Goal: Information Seeking & Learning: Learn about a topic

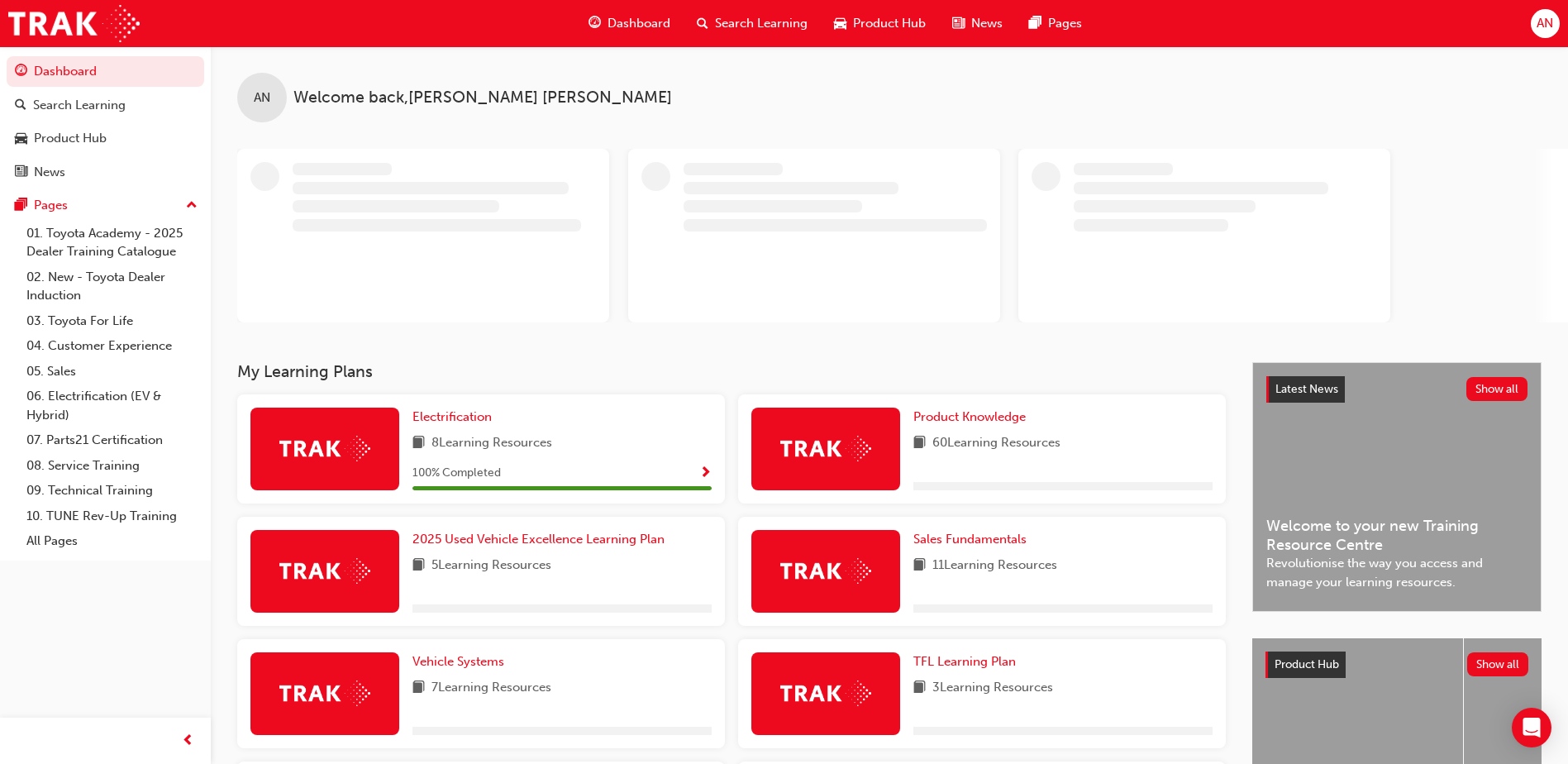
click at [447, 445] on span "8 Learning Resources" at bounding box center [492, 443] width 121 height 20
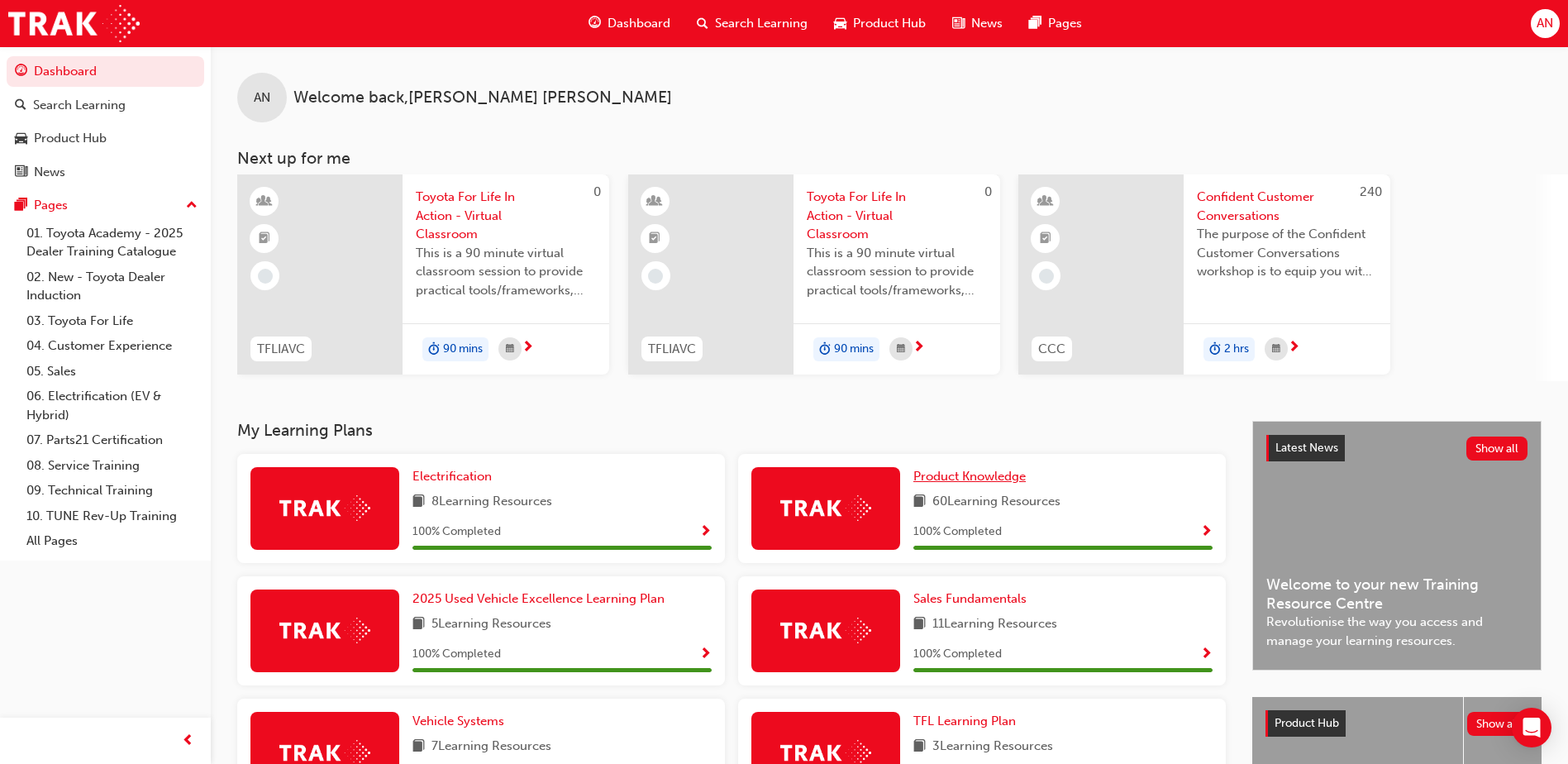
click at [950, 476] on span "Product Knowledge" at bounding box center [969, 476] width 112 height 15
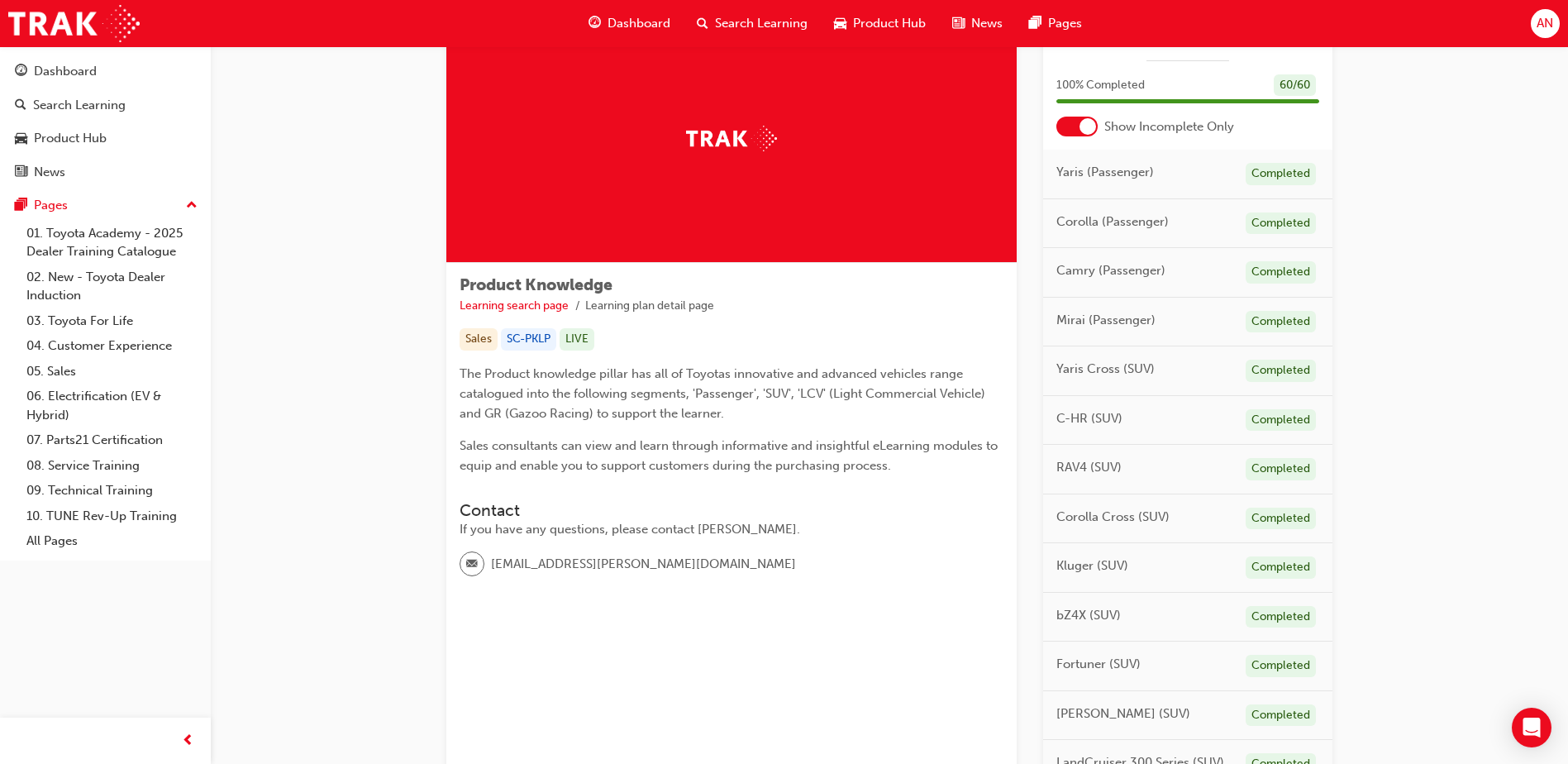
scroll to position [68, 0]
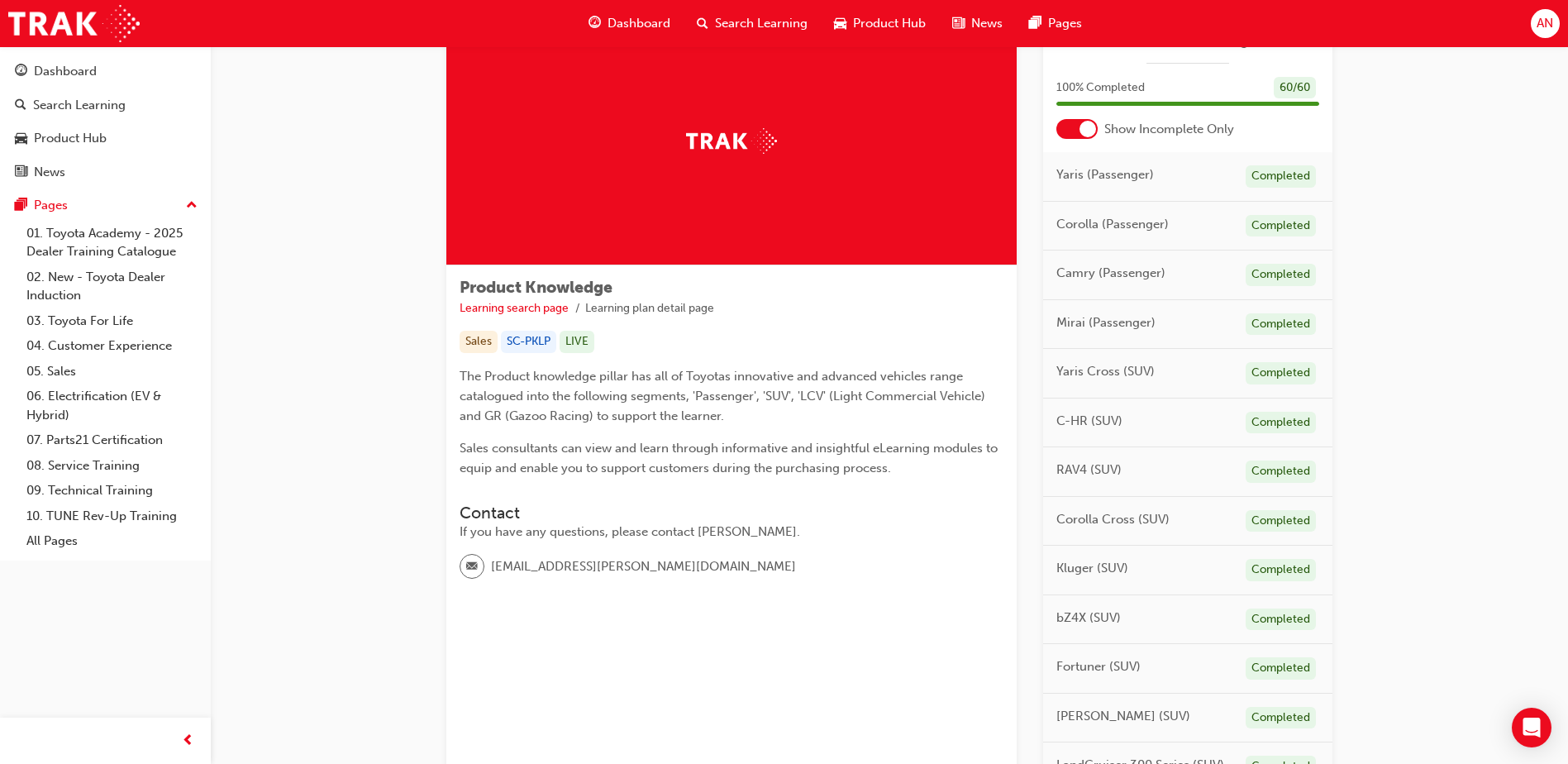
click at [1084, 470] on span "RAV4 (SUV)" at bounding box center [1088, 470] width 65 height 19
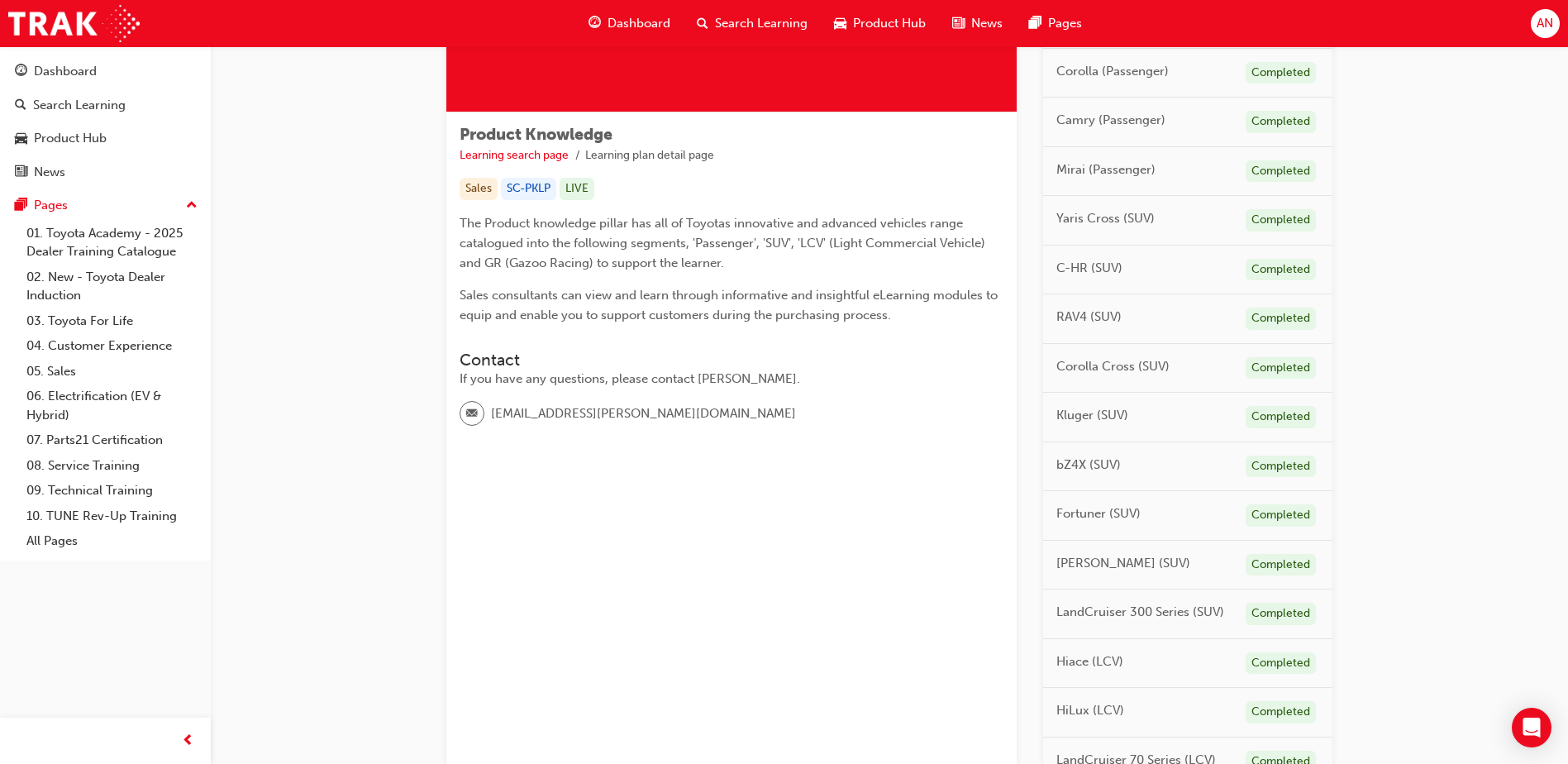
scroll to position [0, 0]
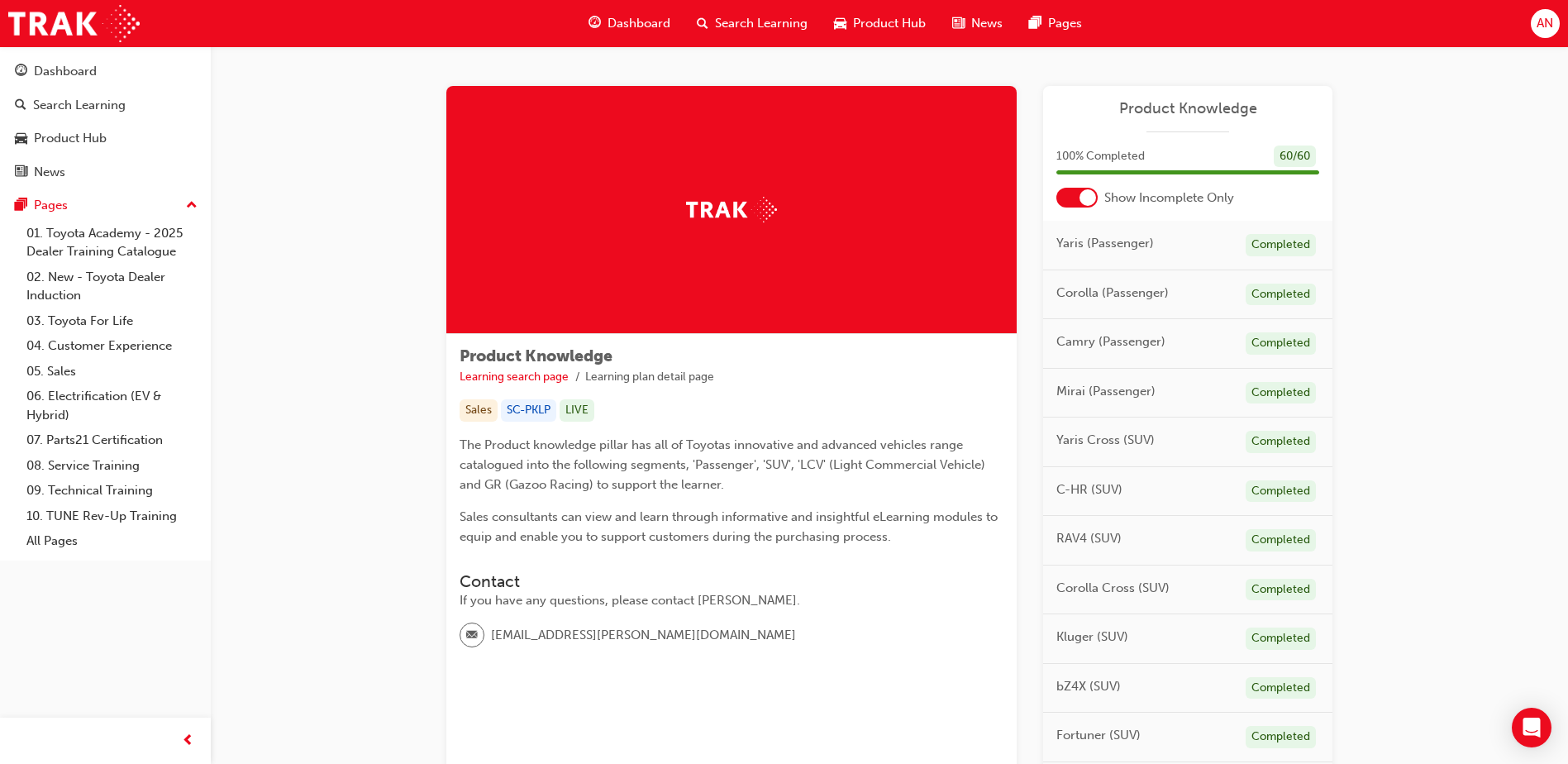
click at [631, 20] on span "Dashboard" at bounding box center [638, 23] width 63 height 19
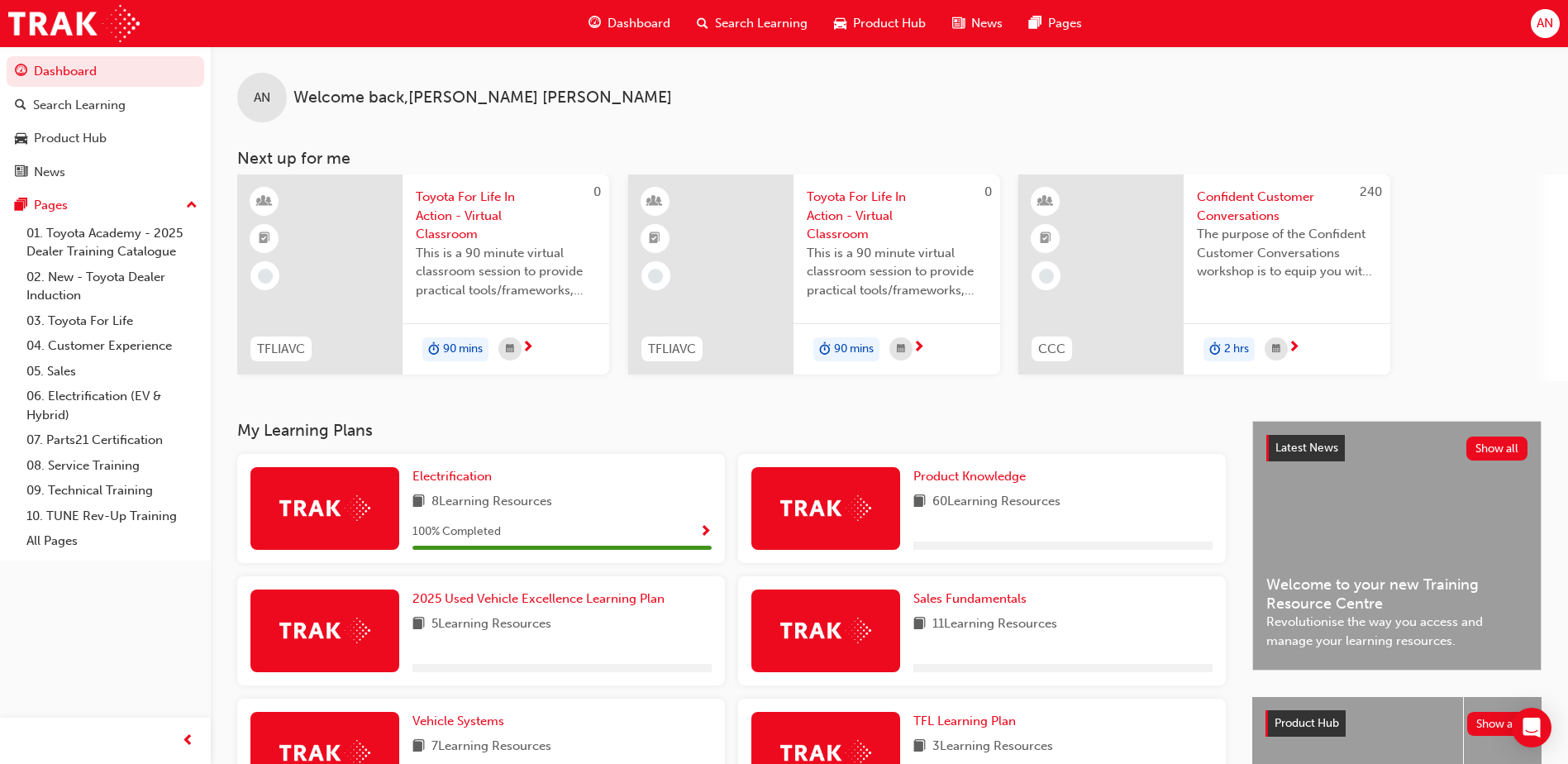
click at [744, 27] on span "Search Learning" at bounding box center [761, 23] width 92 height 19
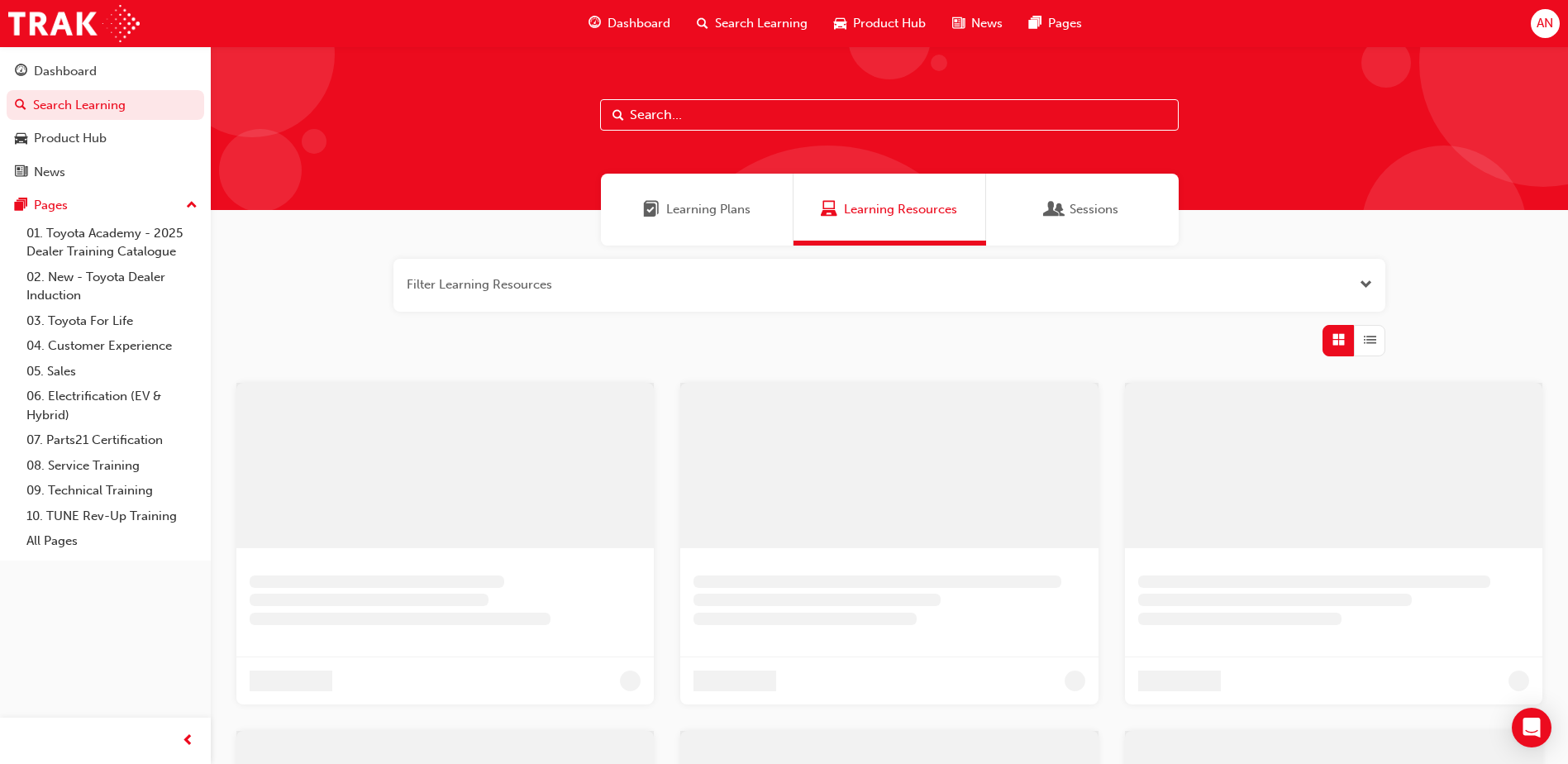
click at [699, 116] on input "text" at bounding box center [889, 115] width 579 height 31
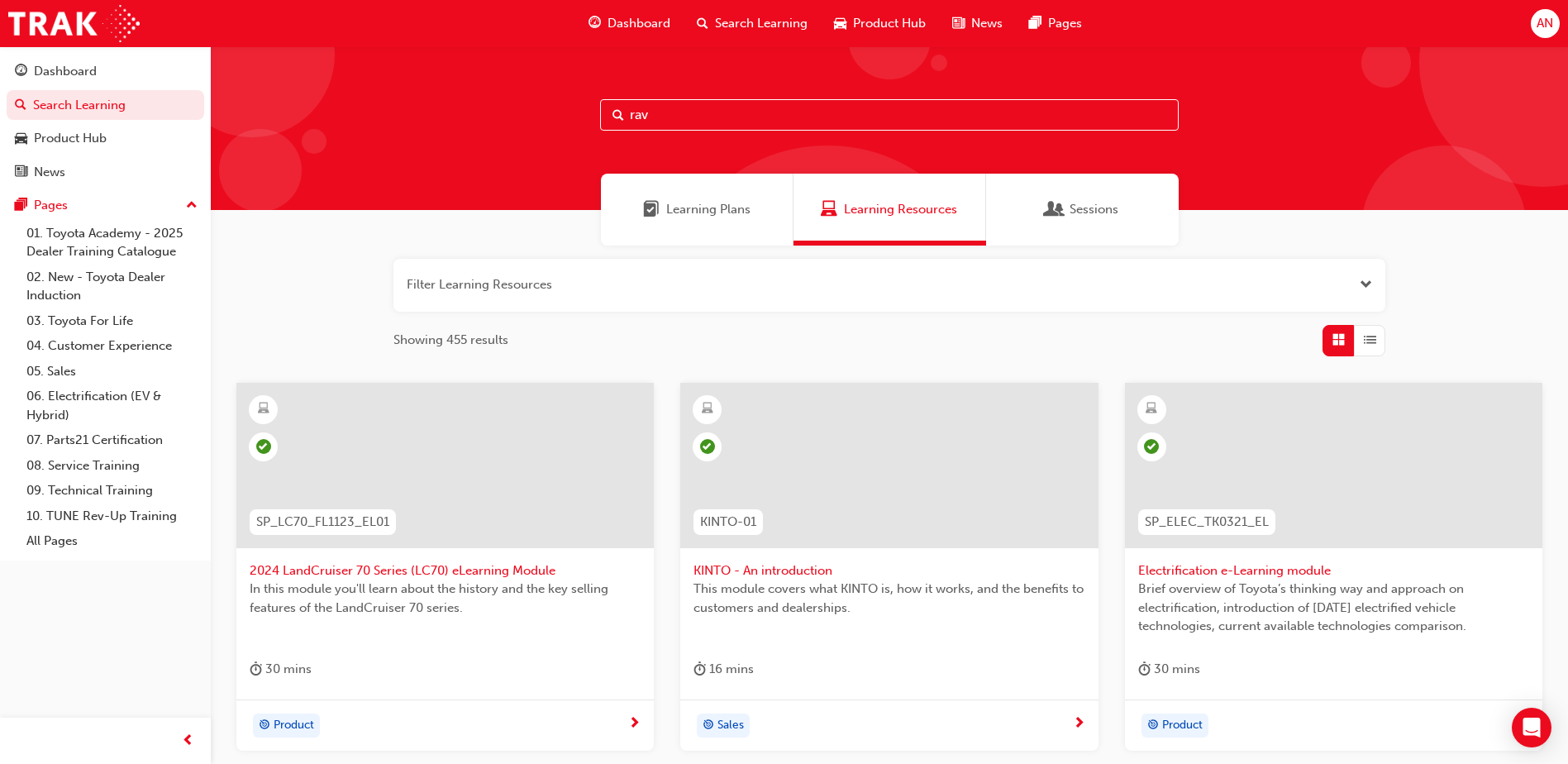
type input "rav"
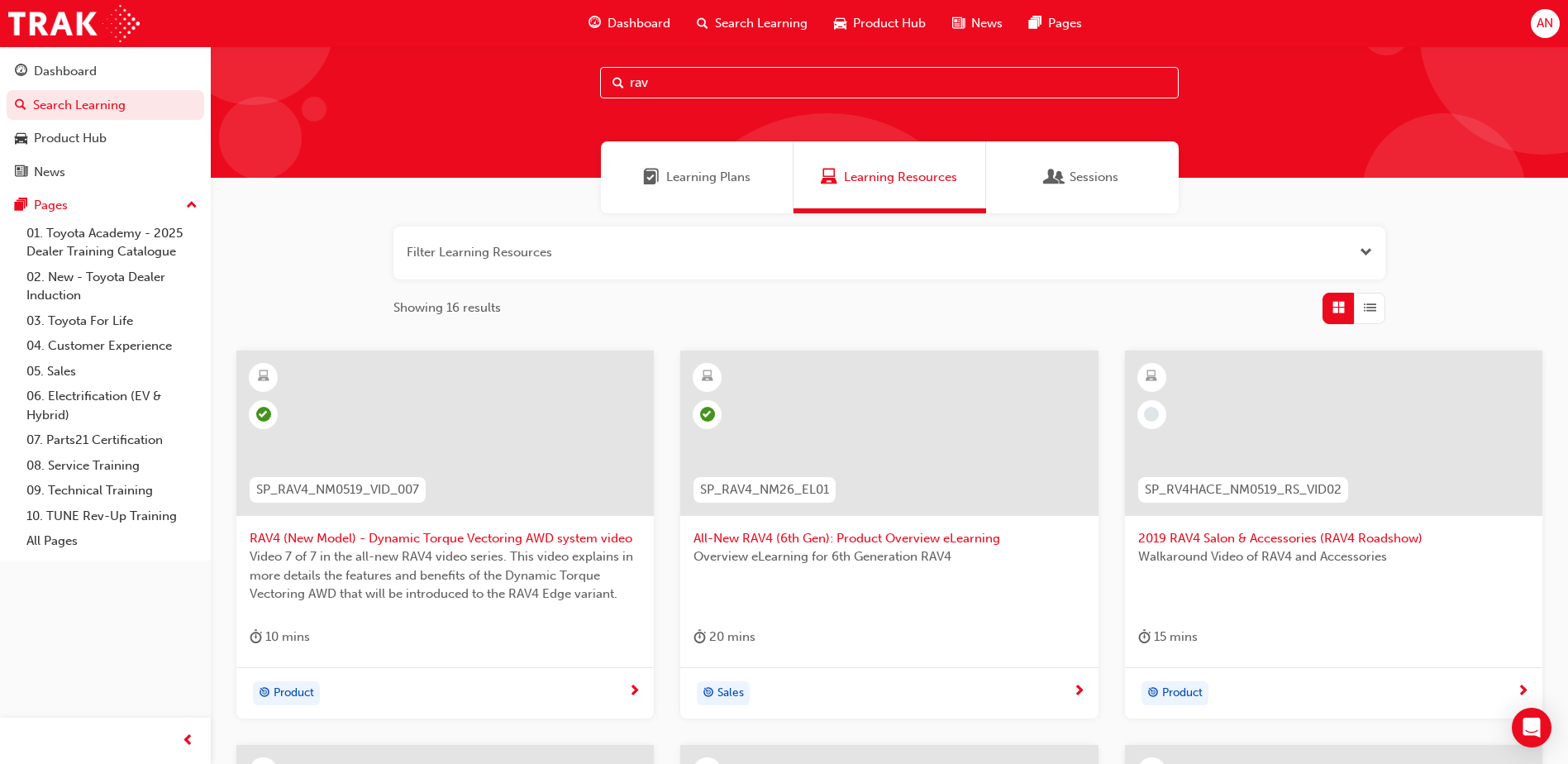
scroll to position [83, 0]
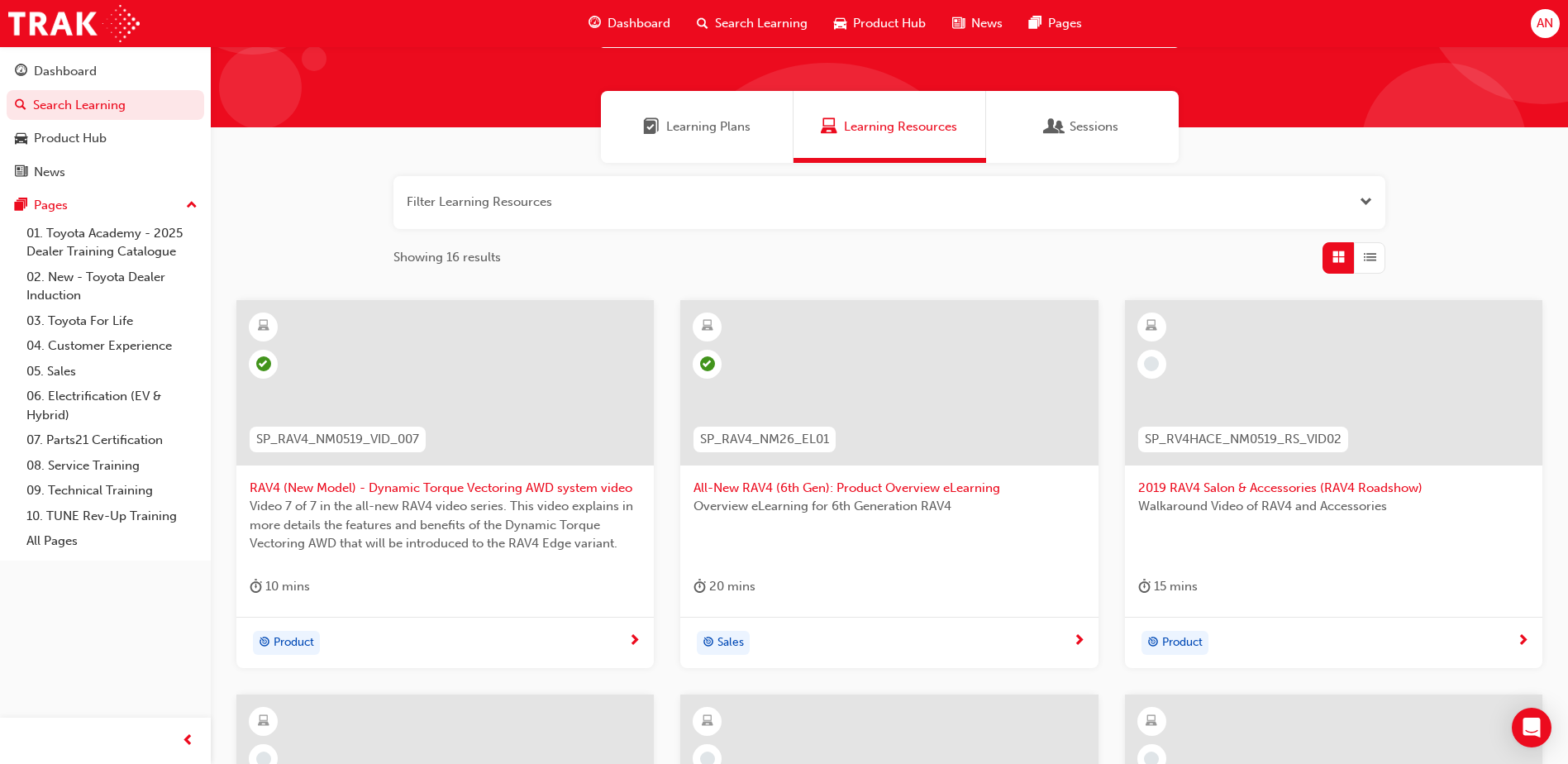
click at [806, 481] on span "All-New RAV4 (6th Gen): Product Overview eLearning" at bounding box center [889, 487] width 391 height 19
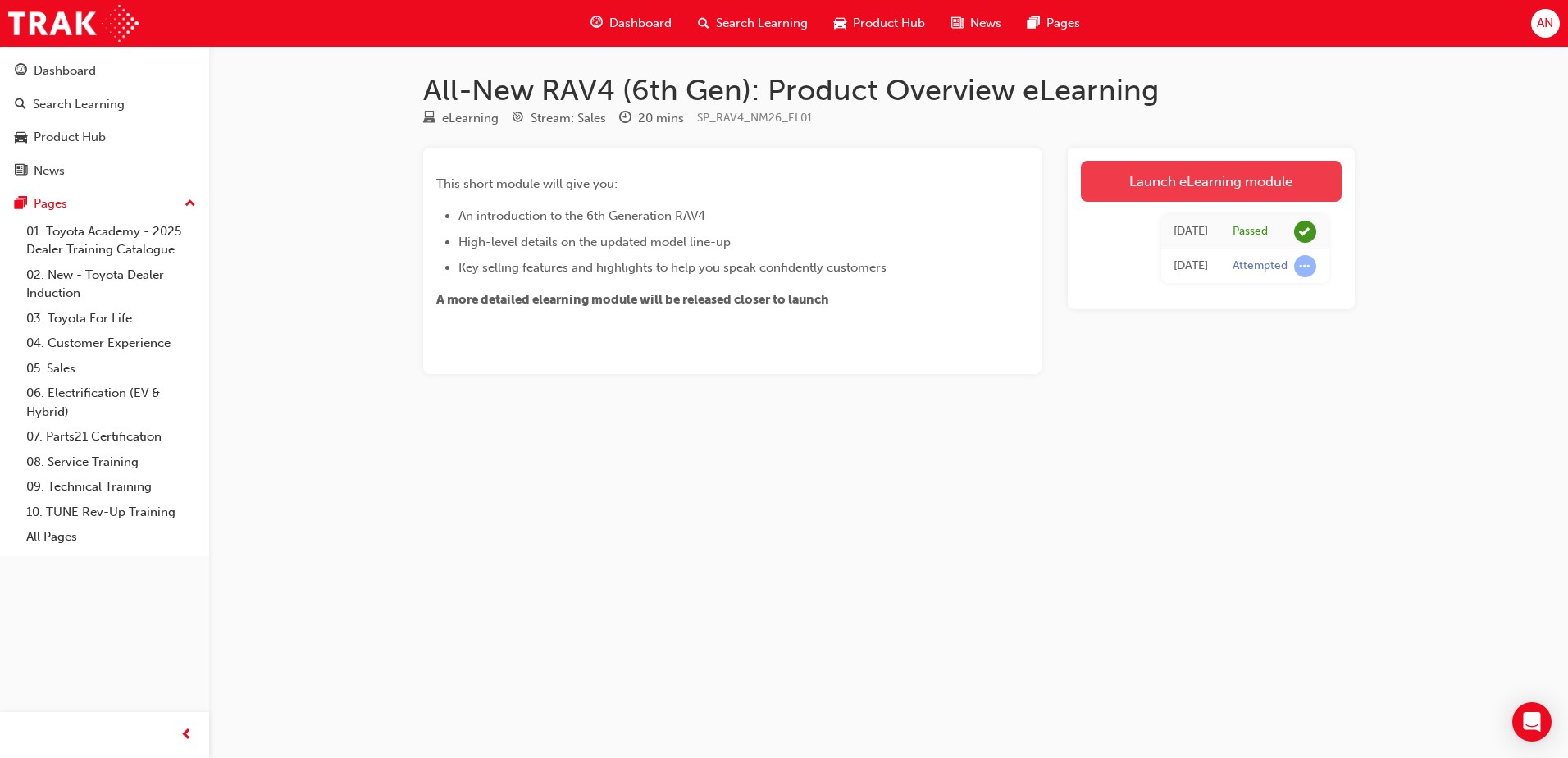
click at [1183, 169] on link "Launch eLearning module" at bounding box center [1211, 181] width 261 height 41
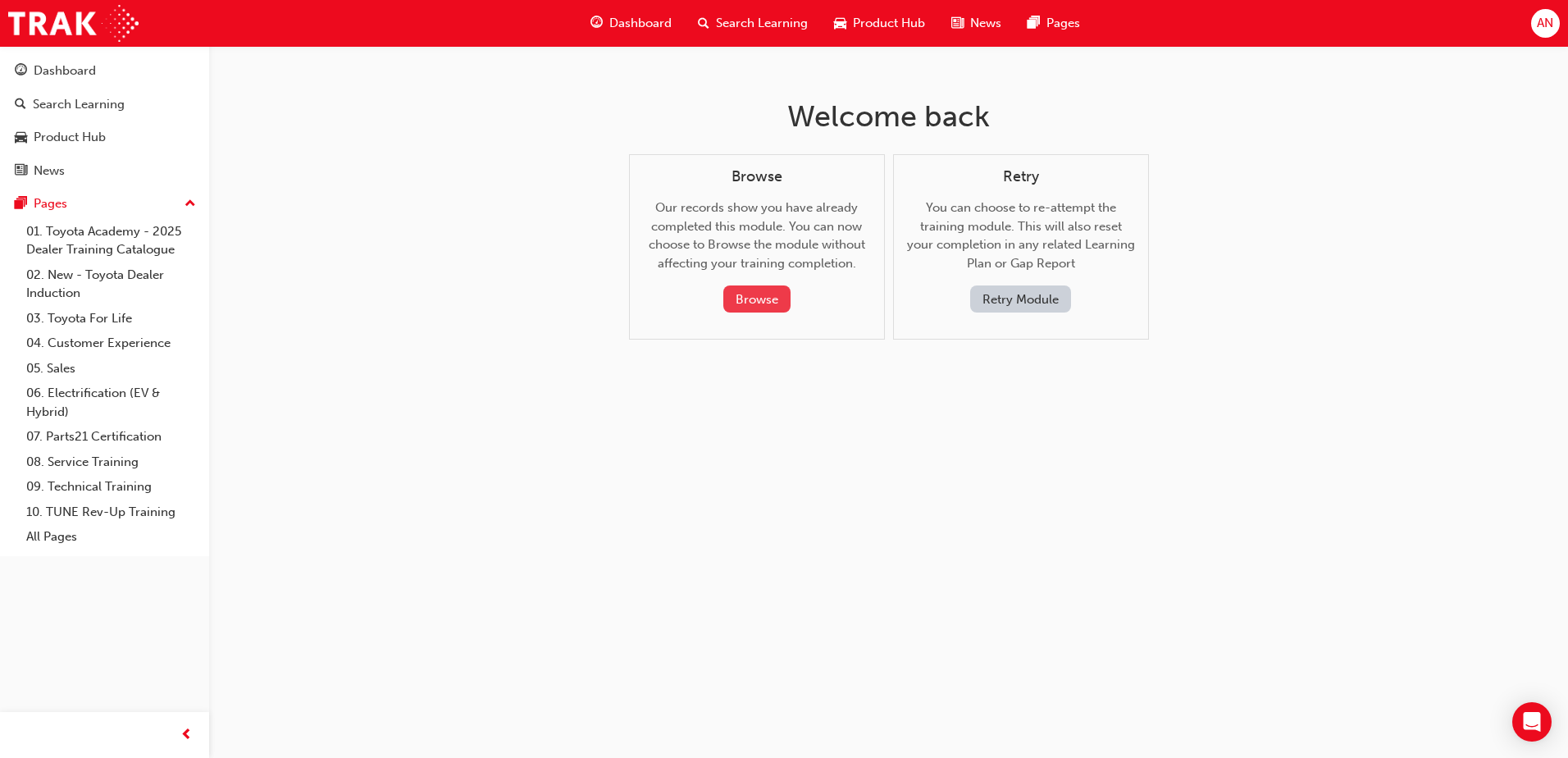
click at [756, 298] on button "Browse" at bounding box center [757, 299] width 67 height 27
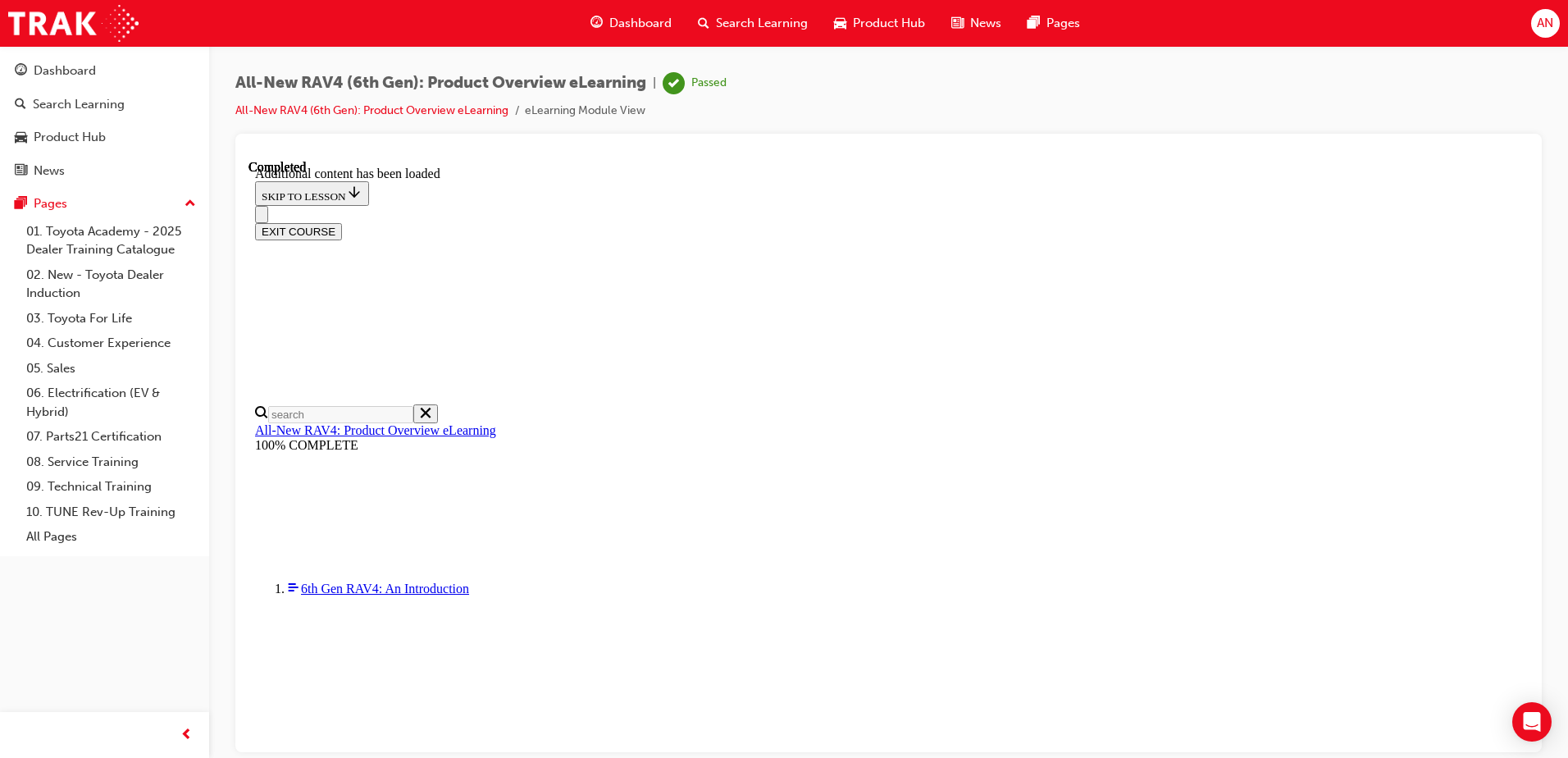
scroll to position [2368, 0]
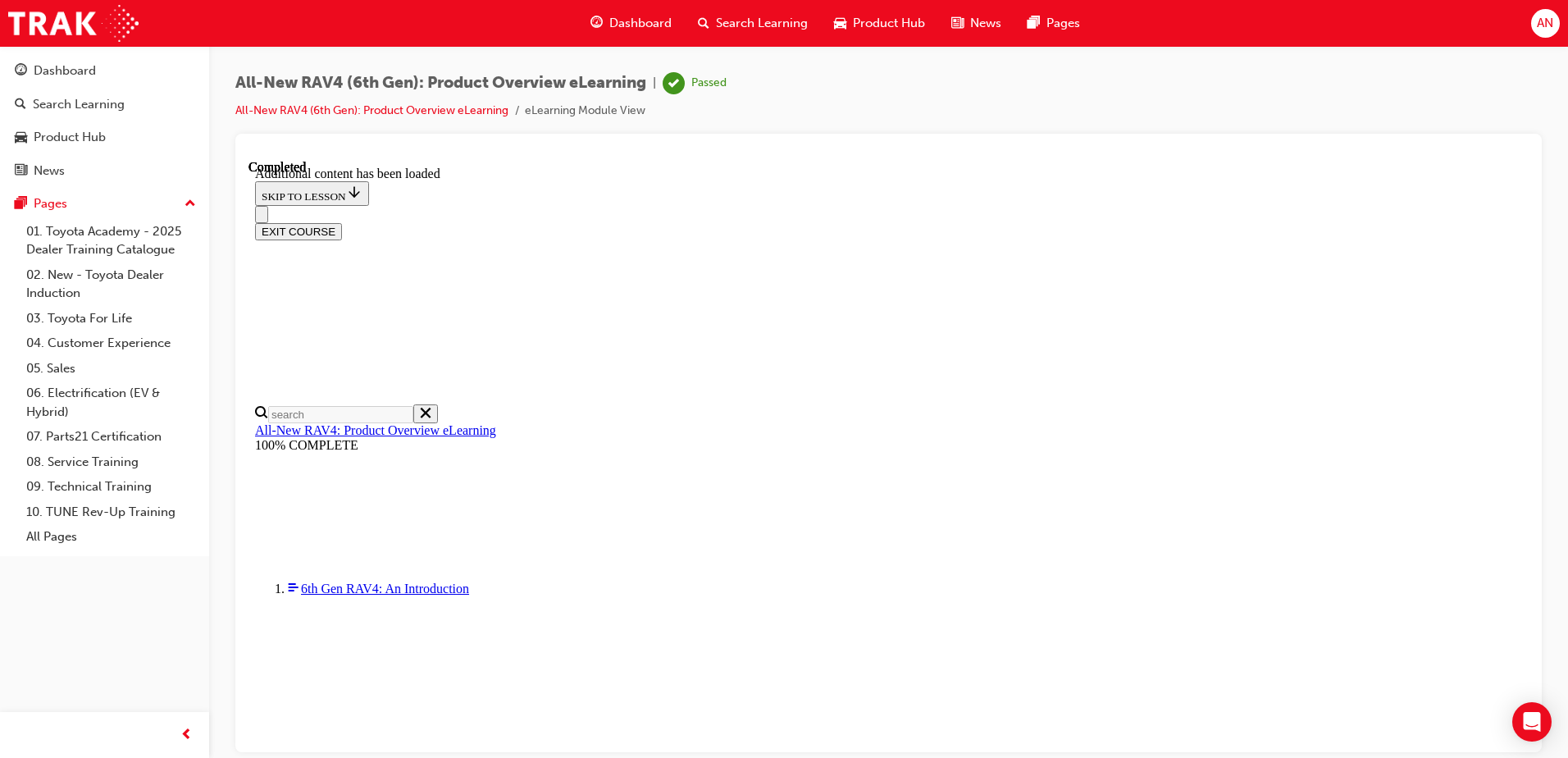
scroll to position [2318, 0]
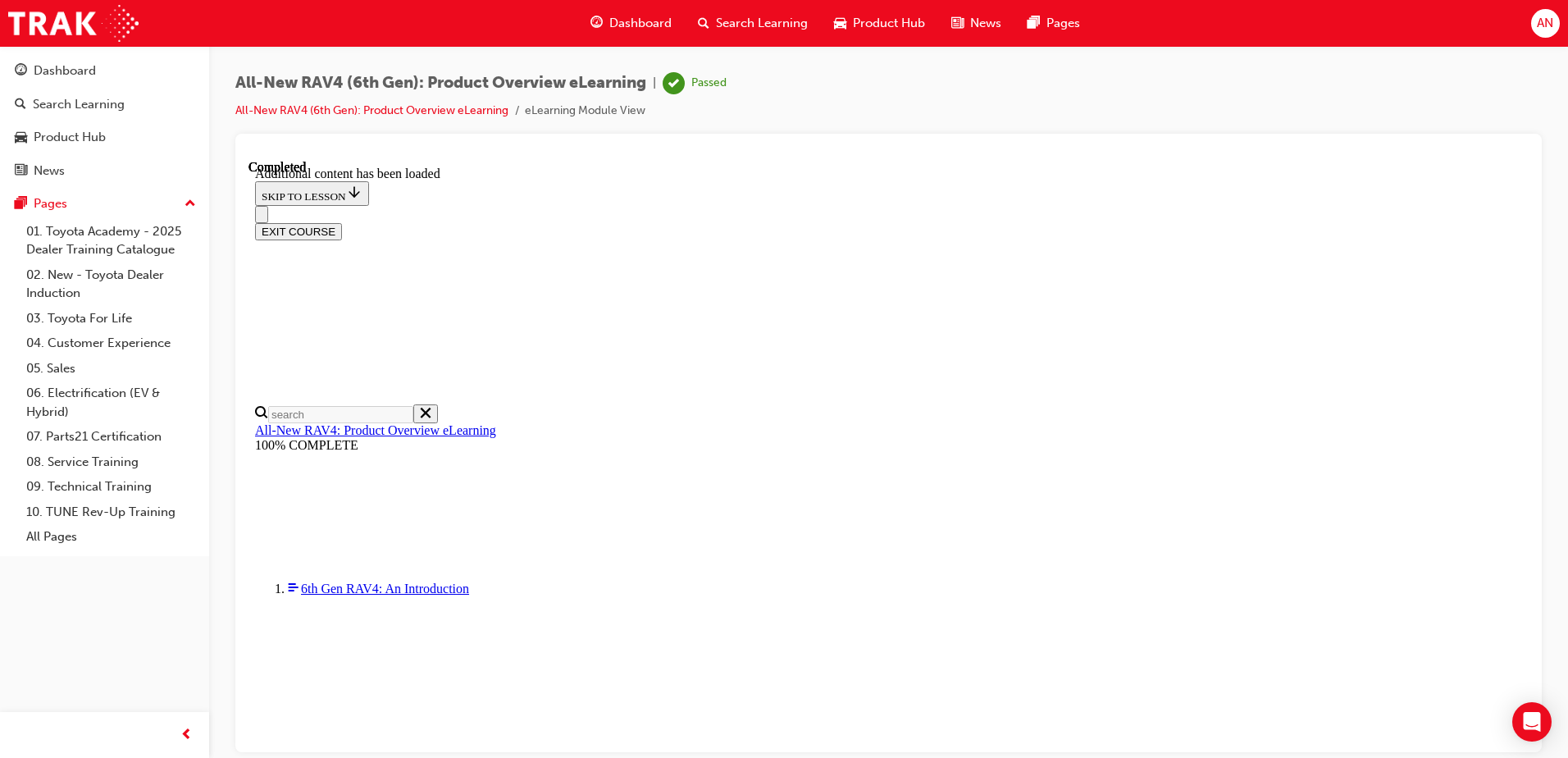
scroll to position [2368, 0]
